Goal: Check status: Check status

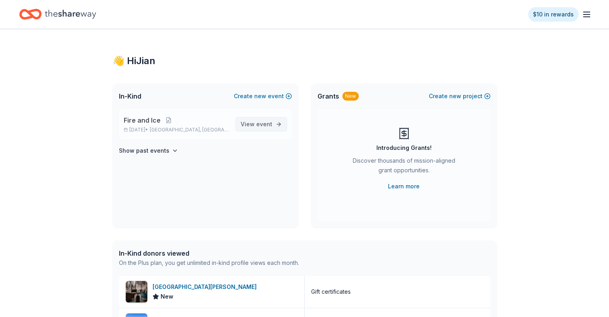
click at [263, 123] on span "event" at bounding box center [264, 124] width 16 height 7
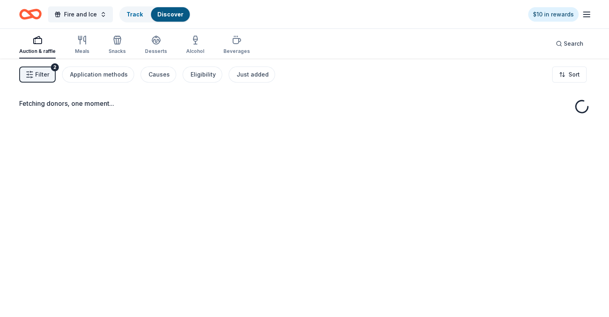
click at [144, 130] on div "Fetching donors, one moment..." at bounding box center [304, 216] width 609 height 317
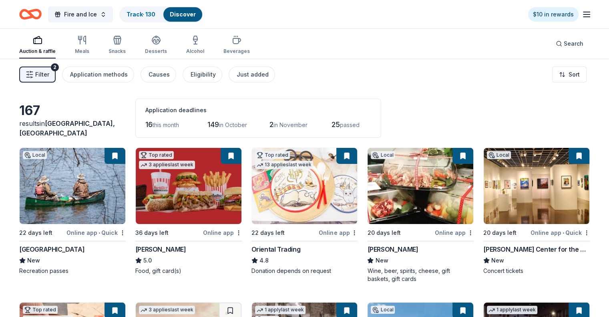
click at [49, 70] on span "Filter" at bounding box center [42, 75] width 14 height 10
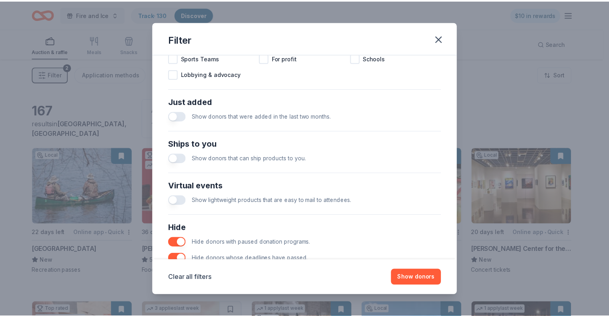
scroll to position [321, 0]
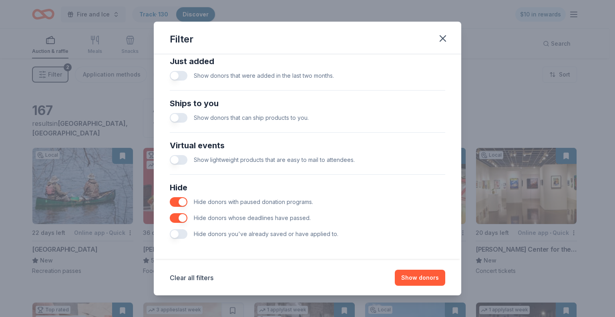
click at [181, 234] on button "button" at bounding box center [179, 234] width 18 height 10
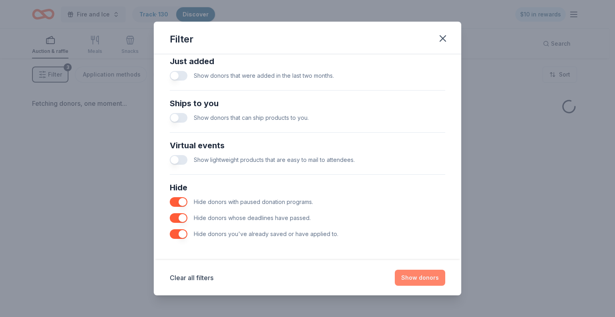
click at [423, 277] on button "Show donors" at bounding box center [420, 278] width 50 height 16
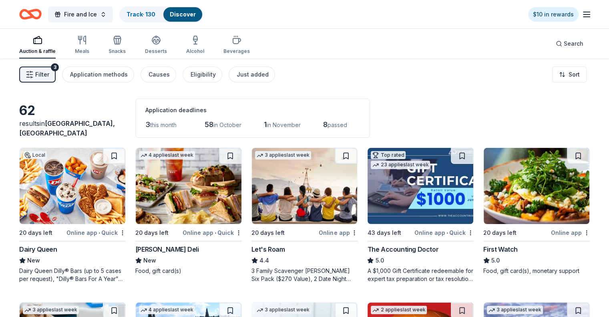
click at [49, 73] on span "Filter" at bounding box center [42, 75] width 14 height 10
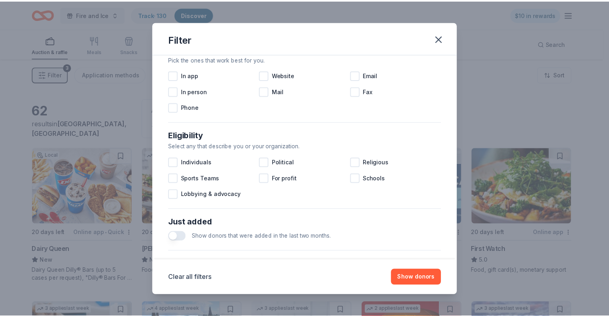
scroll to position [200, 0]
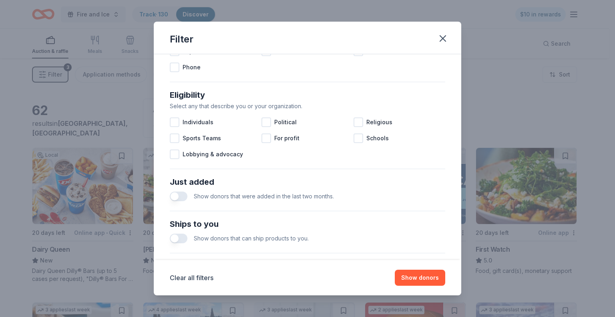
click at [199, 198] on span "Show donors that were added in the last two months." at bounding box center [264, 196] width 140 height 7
click at [186, 194] on button "button" at bounding box center [179, 196] width 18 height 10
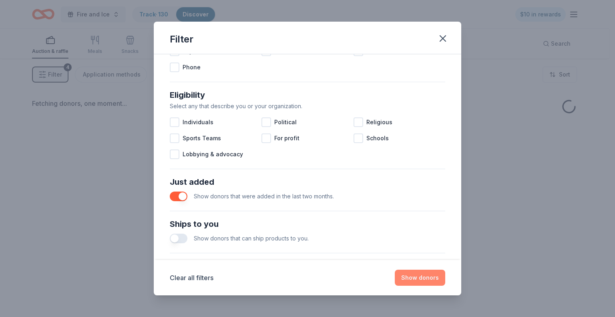
click at [430, 285] on button "Show donors" at bounding box center [420, 278] width 50 height 16
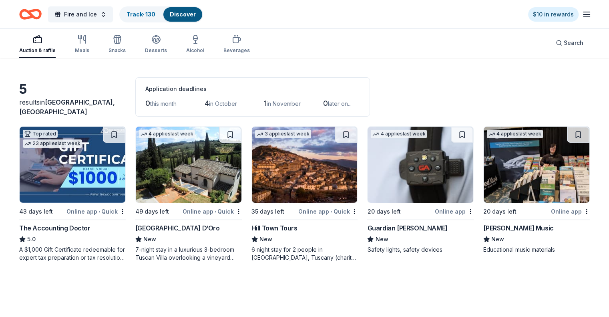
scroll to position [58, 0]
